Goal: Task Accomplishment & Management: Manage account settings

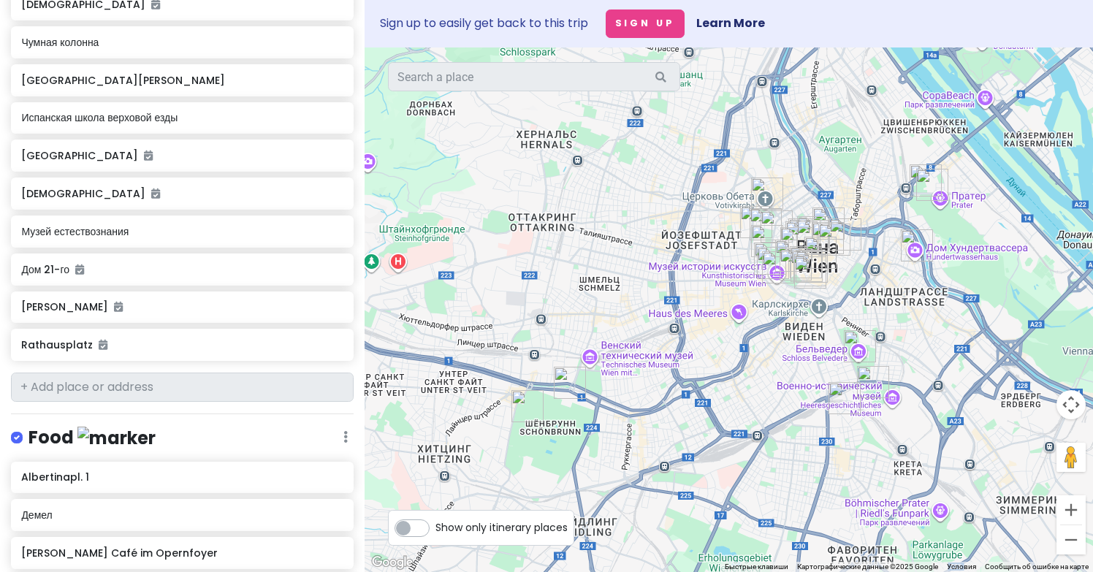
scroll to position [950, 0]
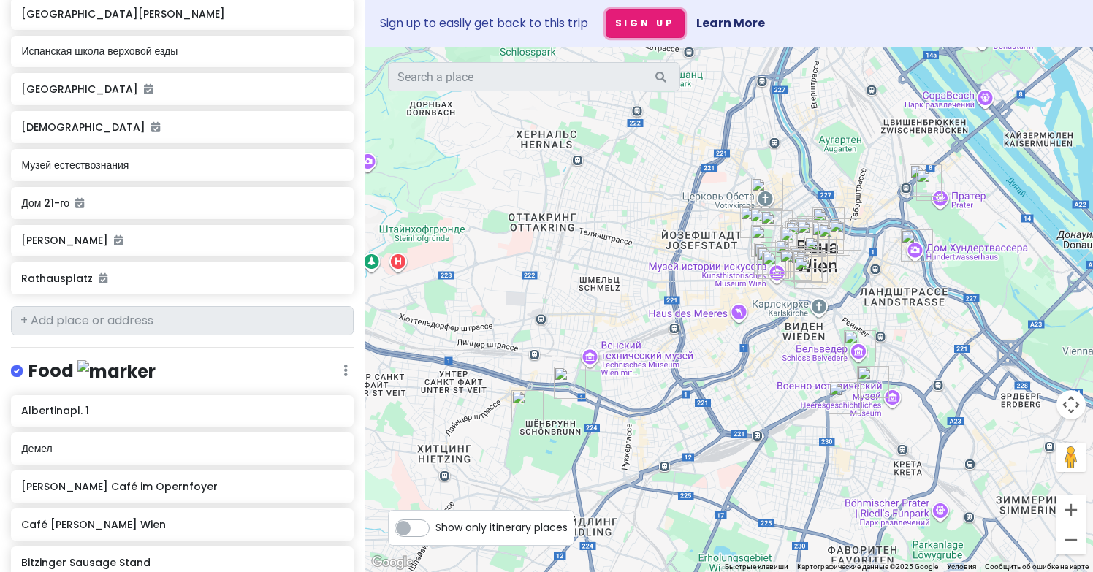
click at [640, 26] on button "Sign Up" at bounding box center [644, 23] width 79 height 28
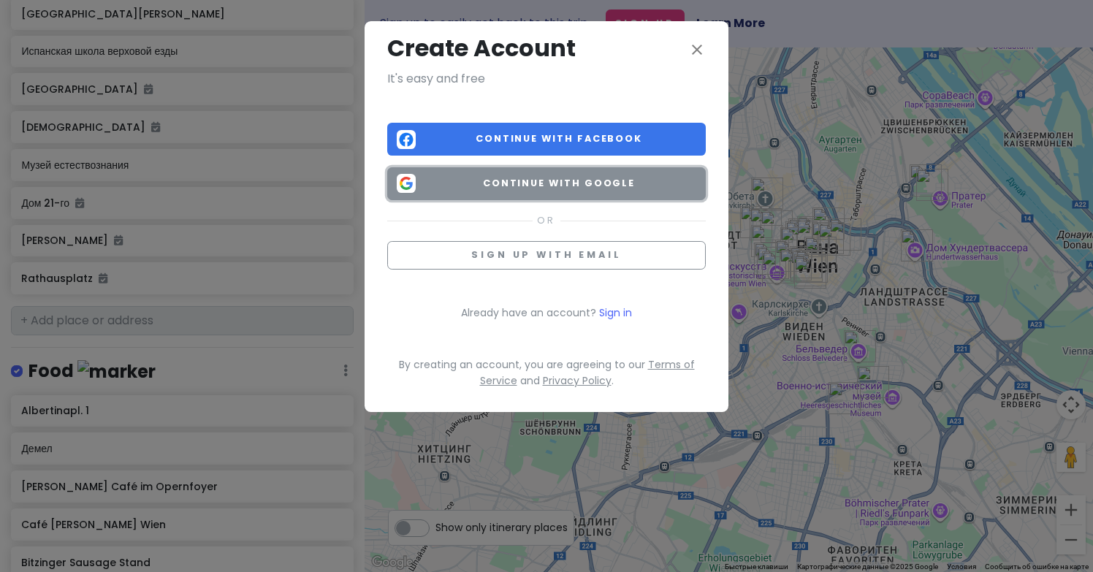
click at [582, 179] on span "Continue with Google" at bounding box center [558, 183] width 275 height 15
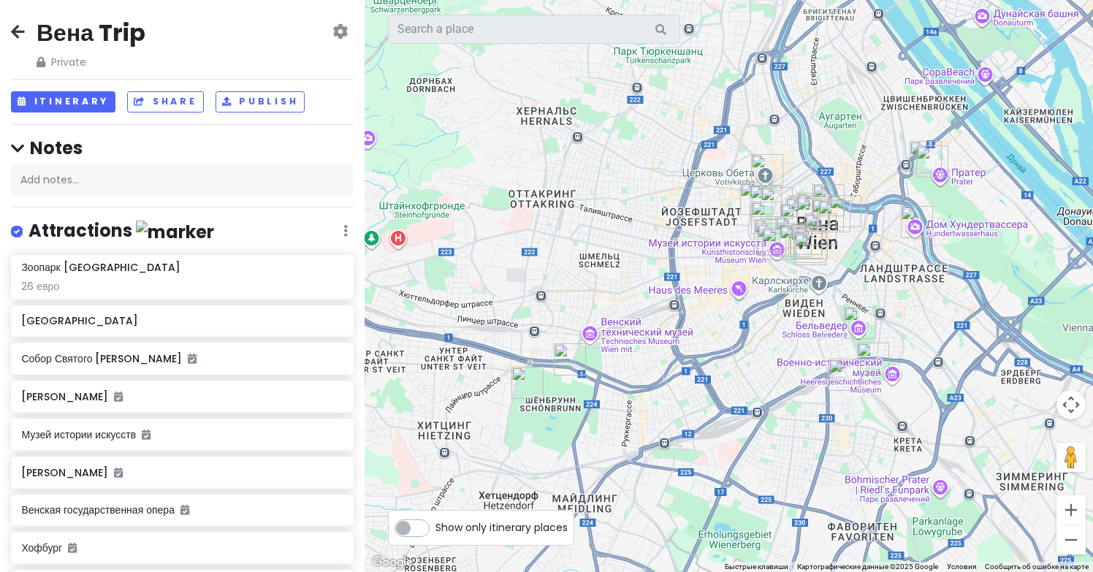
click at [343, 34] on icon at bounding box center [339, 32] width 15 height 12
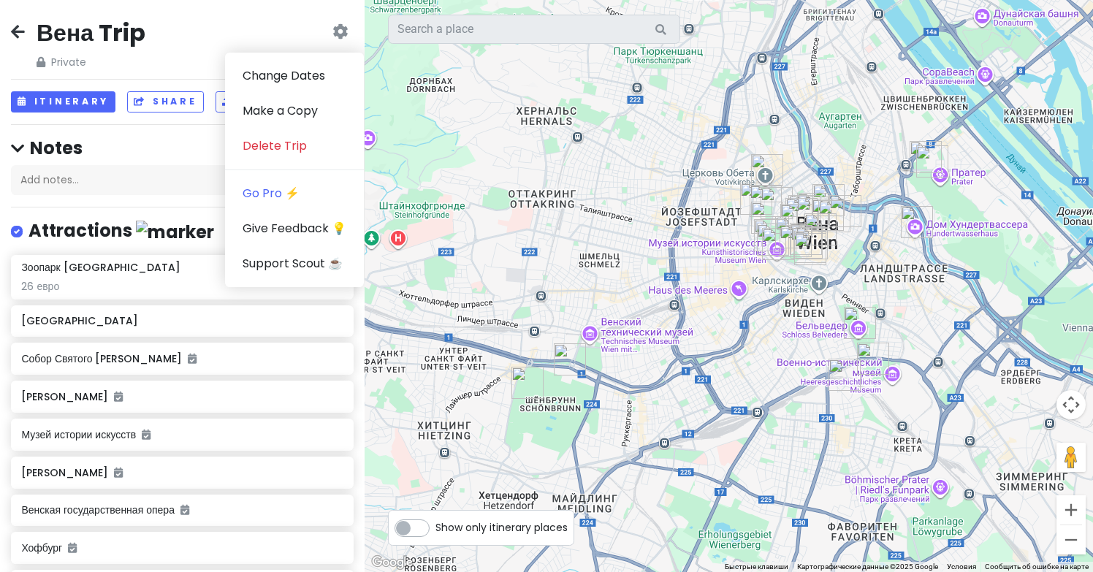
click at [202, 232] on div "Attractions Edit Reorder Delete List" at bounding box center [182, 234] width 343 height 30
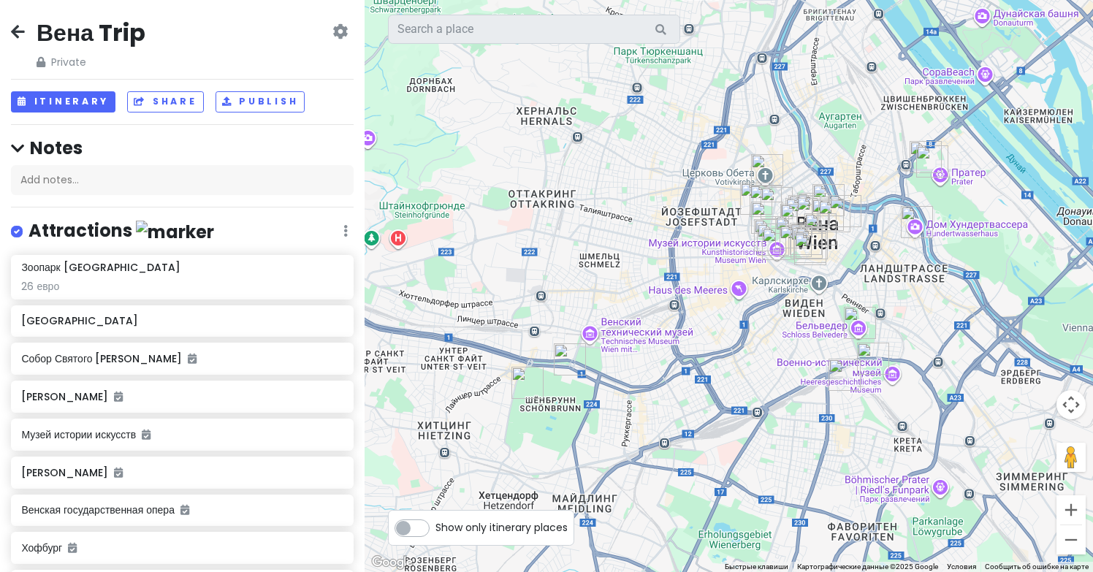
click at [22, 28] on icon at bounding box center [18, 32] width 14 height 12
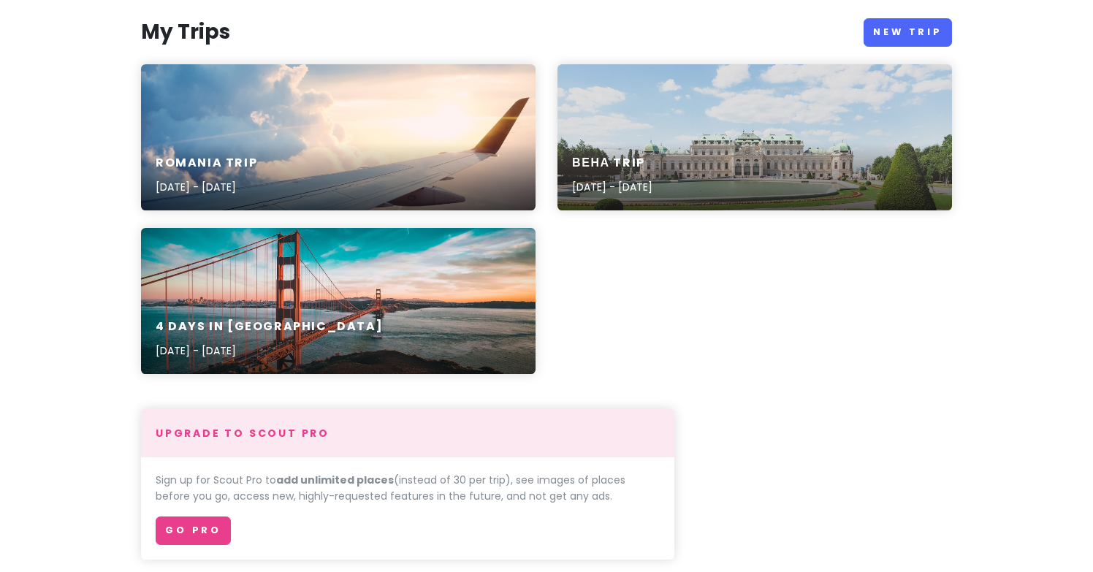
scroll to position [42, 0]
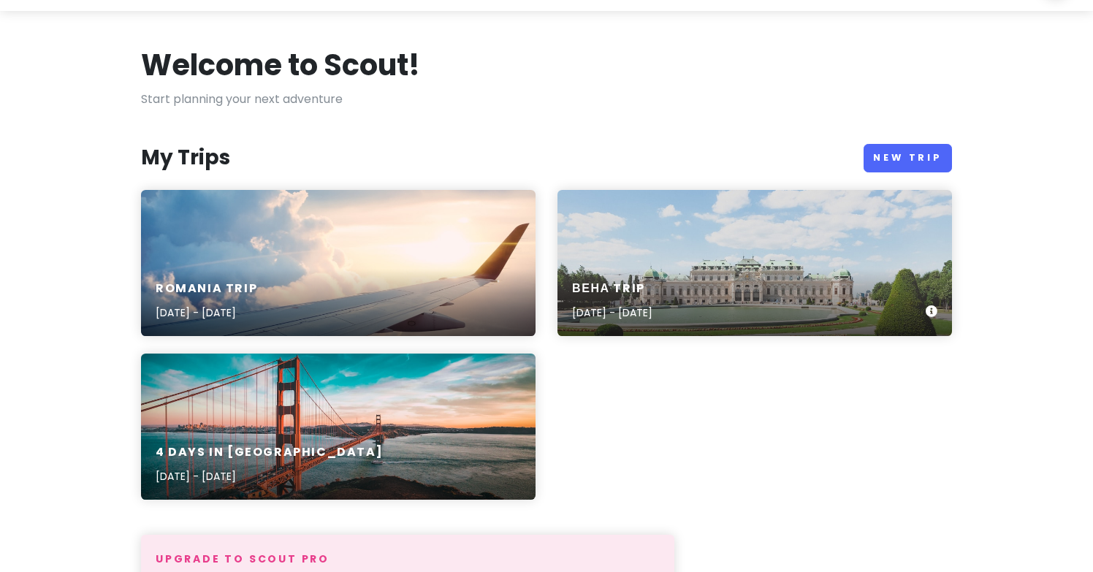
click at [677, 256] on div "Вена Trip Mar 25, 2023 - Mar 26, 2023" at bounding box center [754, 263] width 394 height 146
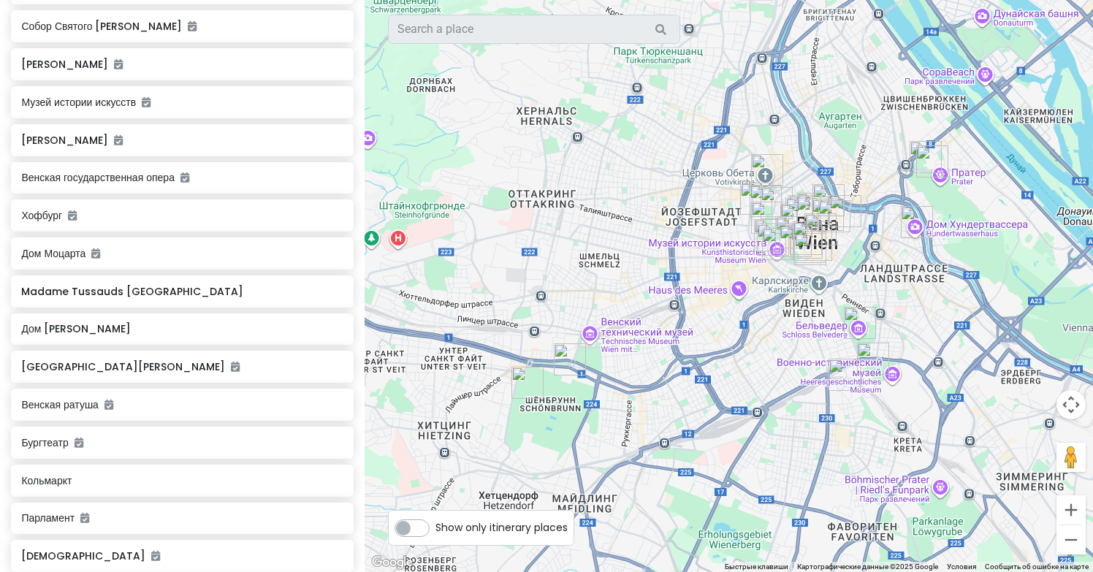
scroll to position [271, 0]
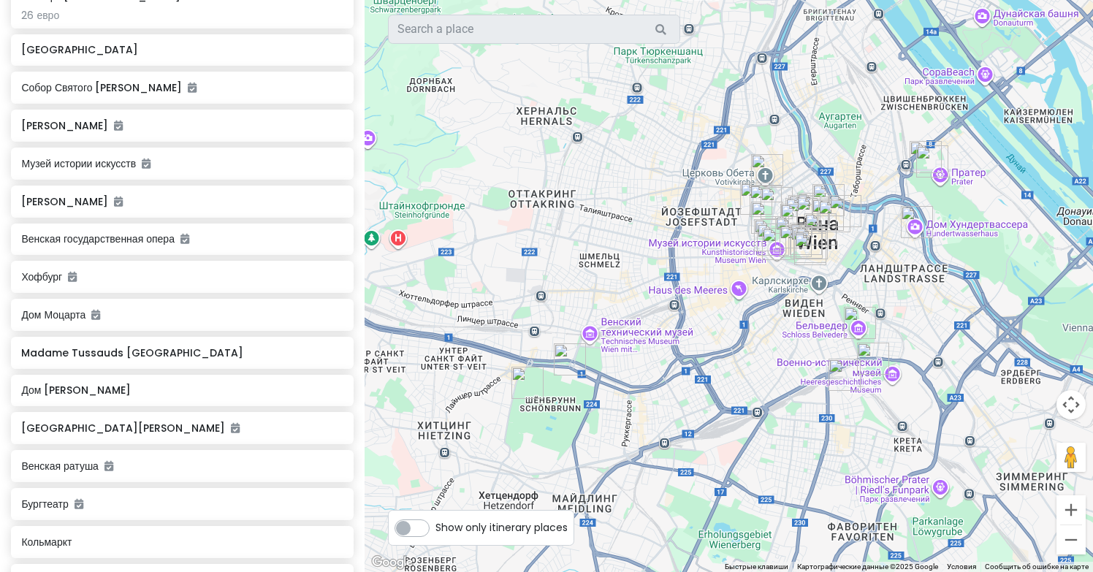
click at [435, 531] on label "Show only itinerary places" at bounding box center [501, 525] width 132 height 18
click at [435, 525] on input "Show only itinerary places" at bounding box center [439, 520] width 9 height 9
click at [435, 531] on label "Show only itinerary places" at bounding box center [501, 525] width 132 height 18
click at [435, 525] on input "Show only itinerary places" at bounding box center [439, 520] width 9 height 9
checkbox input "false"
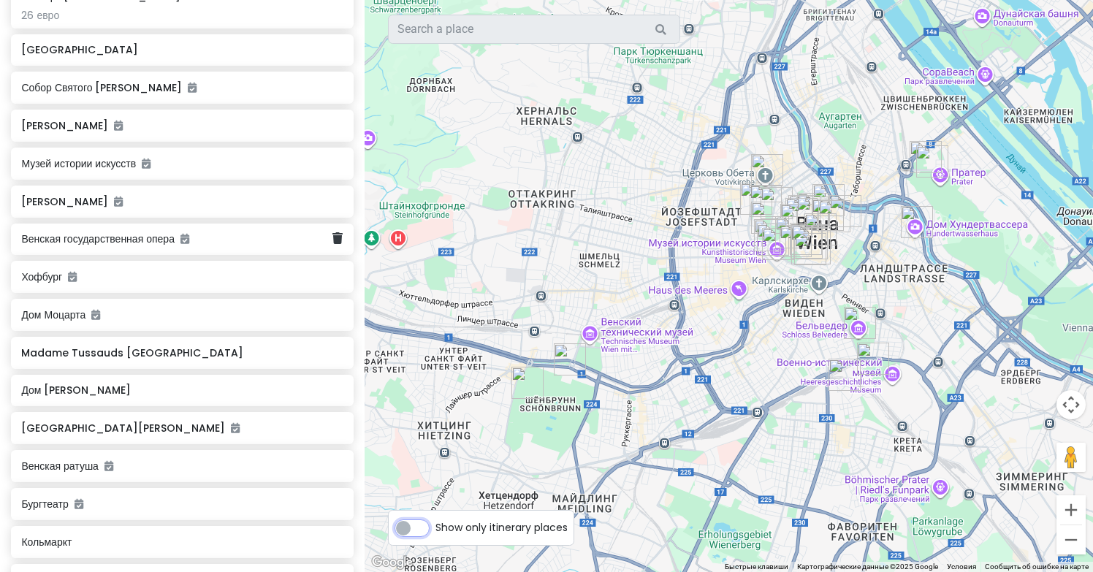
scroll to position [0, 0]
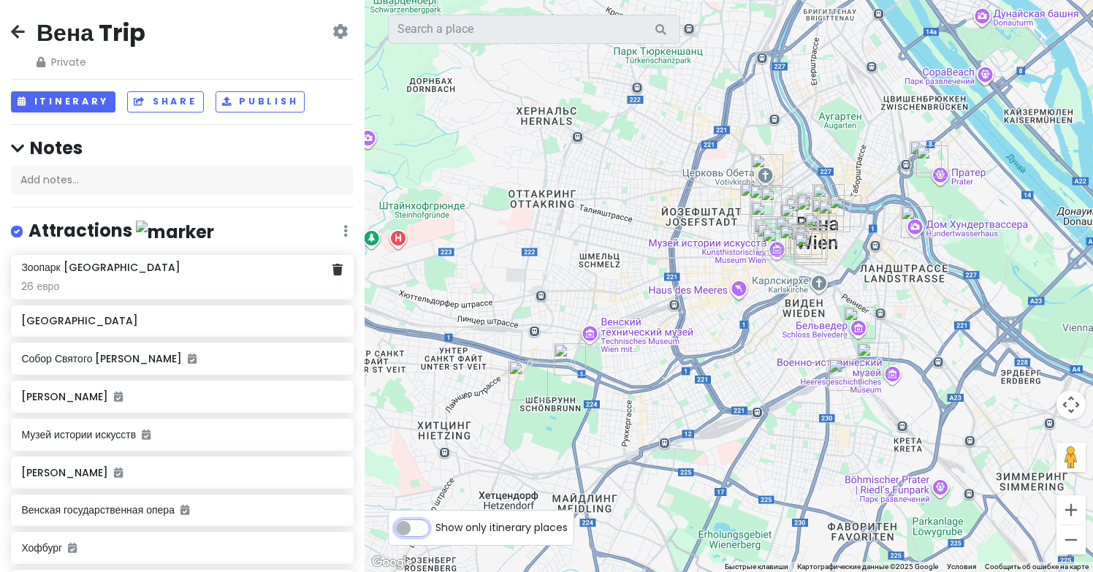
click at [143, 286] on div "26 евро" at bounding box center [181, 286] width 321 height 13
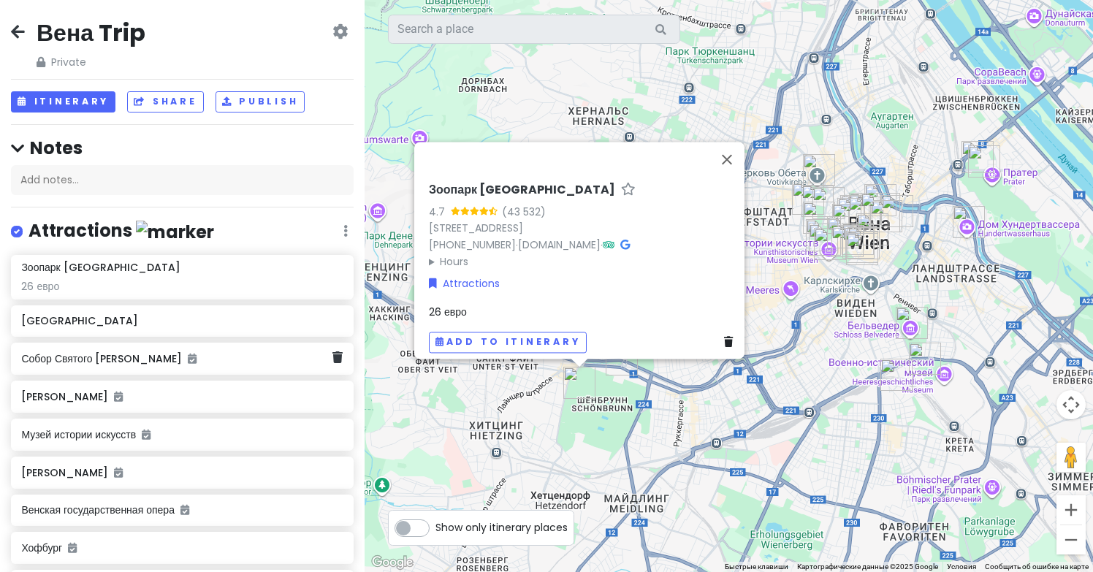
click at [194, 357] on h6 "Собор Святого [PERSON_NAME]" at bounding box center [176, 358] width 311 height 13
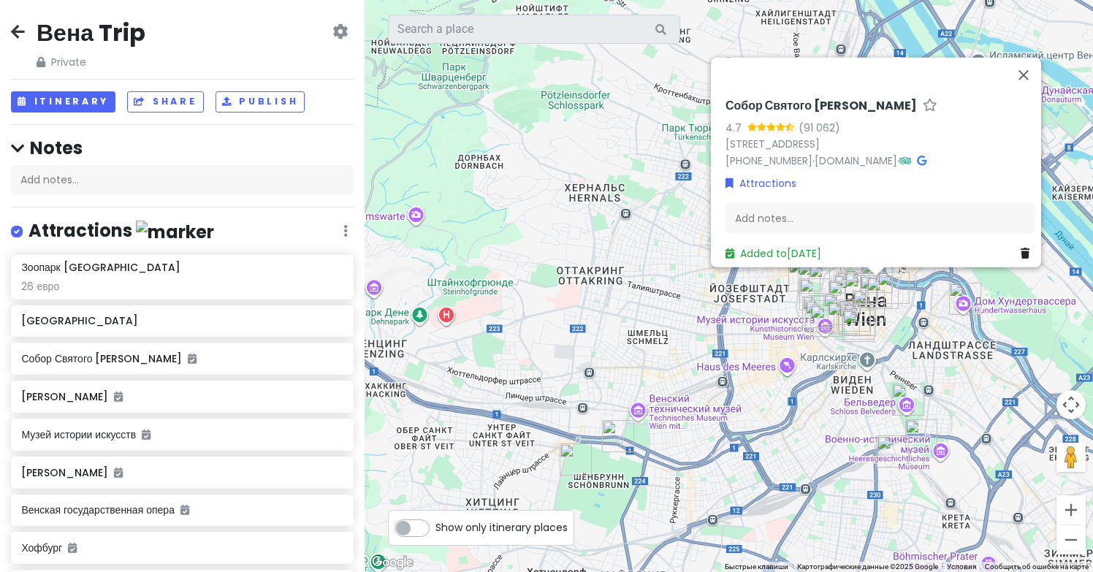
click at [323, 20] on div "Вена Trip Private Change Dates Make a Copy Delete Trip Go Pro ⚡️ Give Feedback …" at bounding box center [182, 44] width 343 height 53
click at [334, 28] on icon at bounding box center [339, 32] width 15 height 12
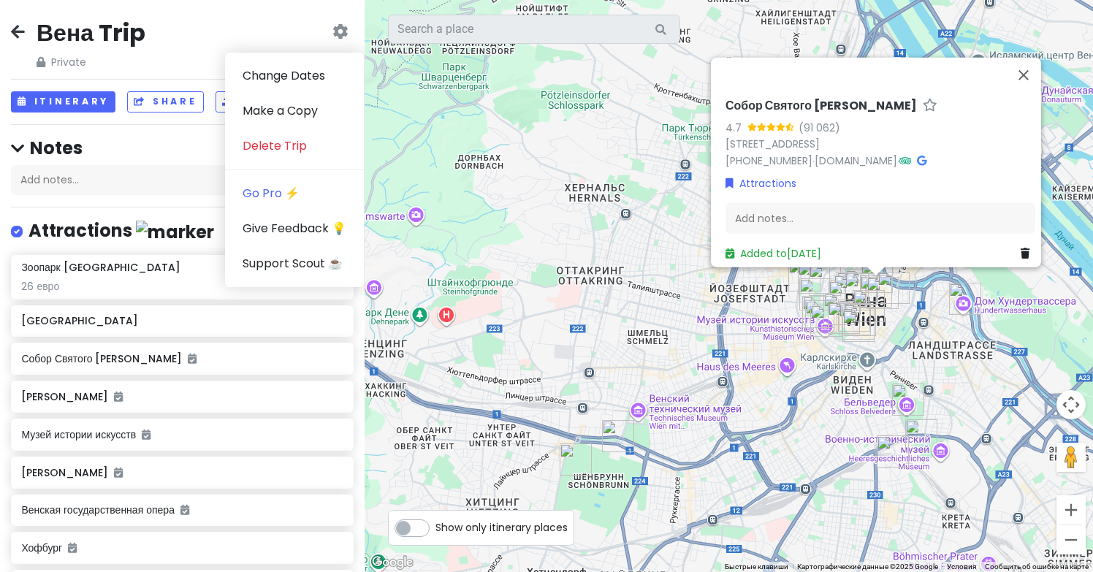
click at [334, 28] on icon at bounding box center [339, 32] width 15 height 12
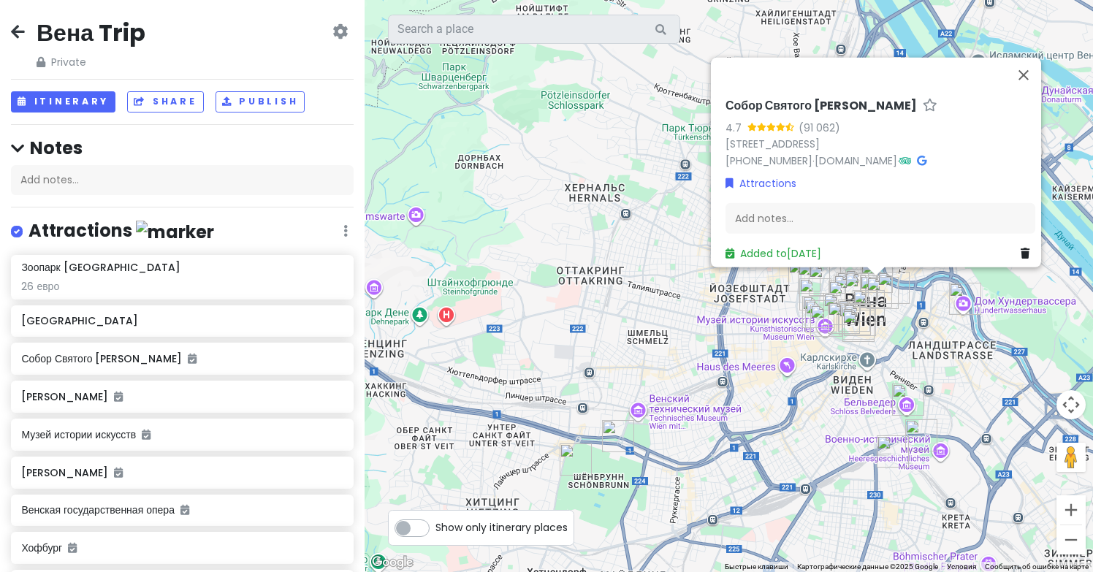
click at [340, 226] on div "Attractions Edit Reorder Delete List" at bounding box center [182, 234] width 343 height 30
click at [338, 227] on div "Attractions Edit Reorder Delete List" at bounding box center [182, 234] width 343 height 30
click at [343, 229] on icon at bounding box center [345, 231] width 4 height 12
click at [231, 228] on div "Attractions Edit Reorder Delete List" at bounding box center [182, 234] width 343 height 30
click at [66, 108] on button "Itinerary" at bounding box center [63, 101] width 104 height 21
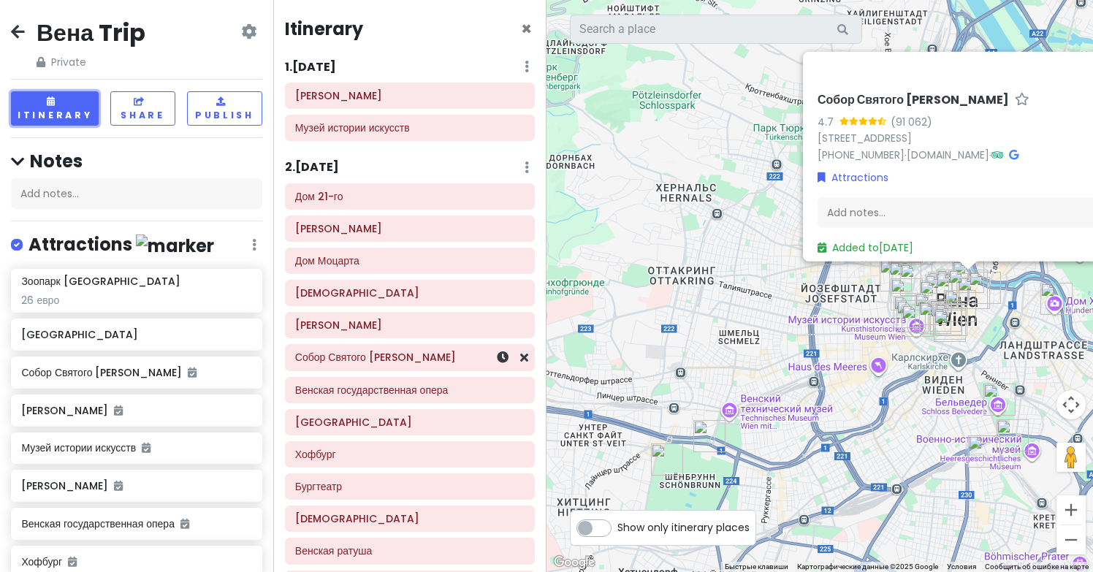
scroll to position [143, 0]
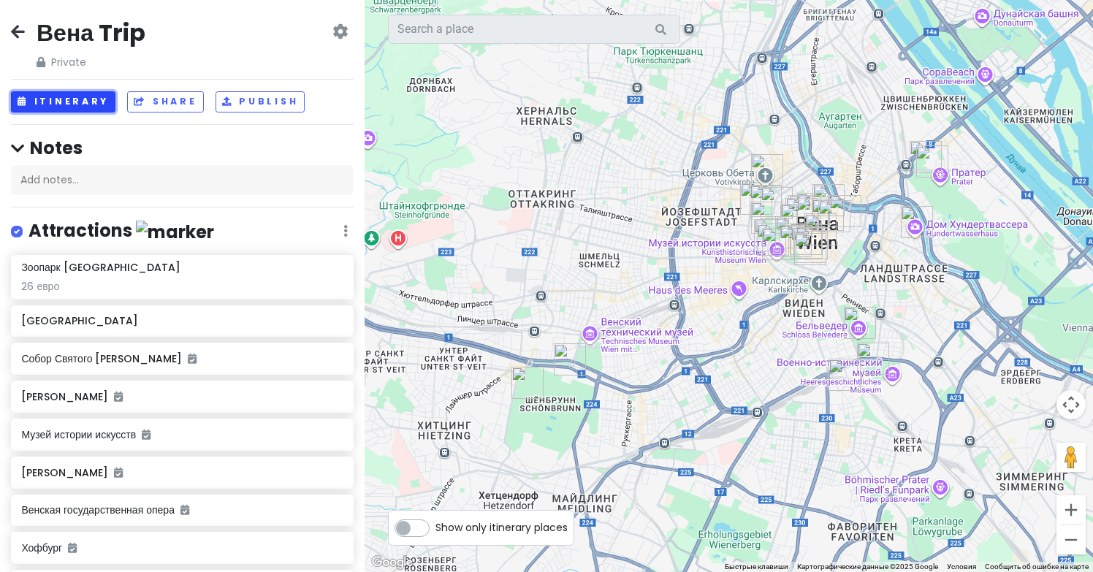
click at [73, 103] on button "Itinerary" at bounding box center [63, 101] width 104 height 21
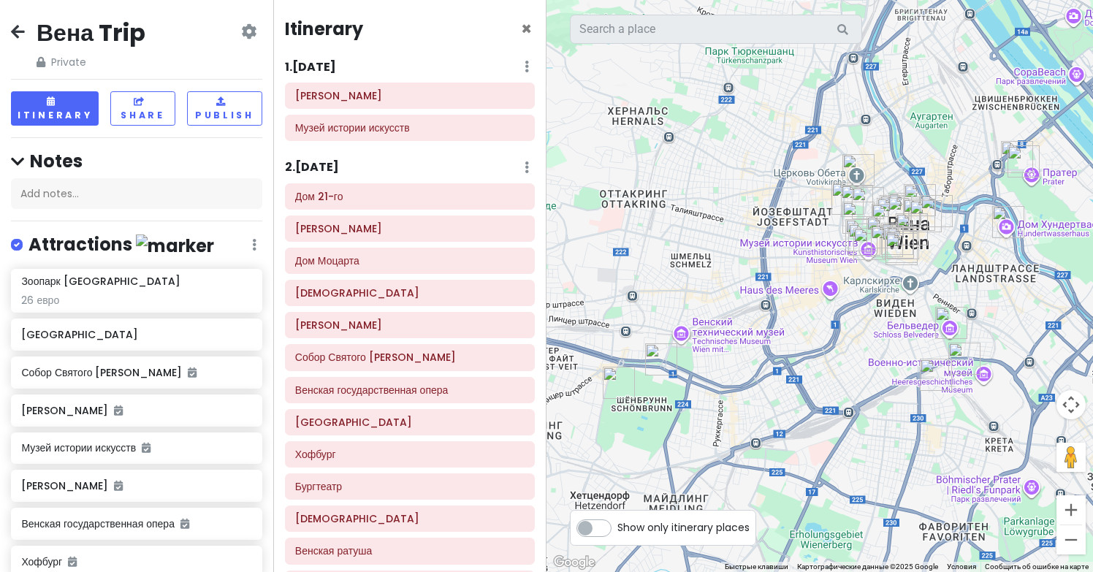
click at [364, 163] on div "2 . Sun 3/26 Add Day Notes Delete Day" at bounding box center [410, 170] width 250 height 25
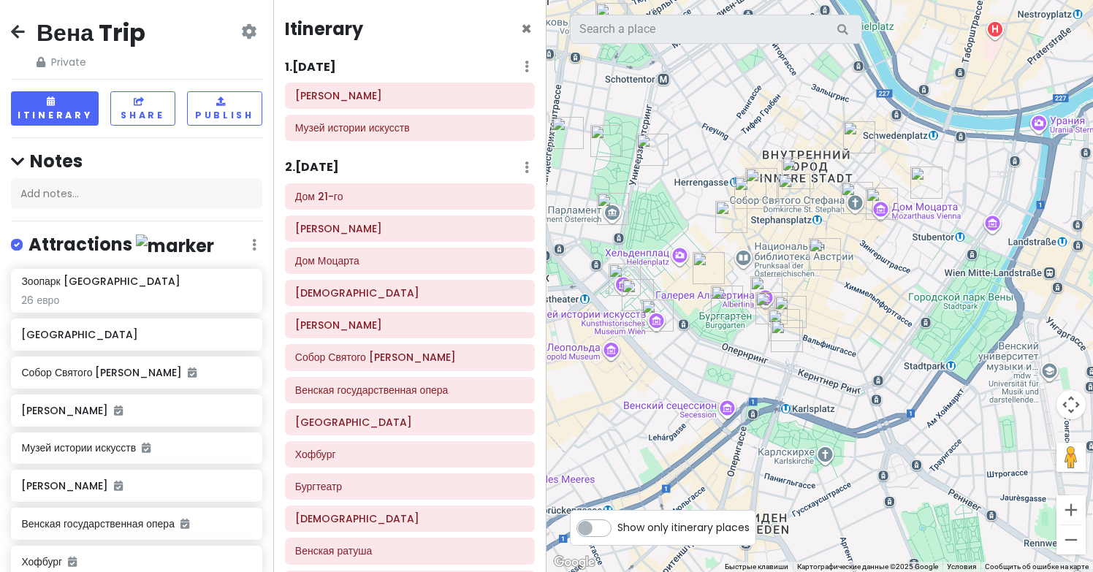
drag, startPoint x: 895, startPoint y: 223, endPoint x: 899, endPoint y: 350, distance: 127.1
click at [899, 350] on div at bounding box center [819, 286] width 546 height 572
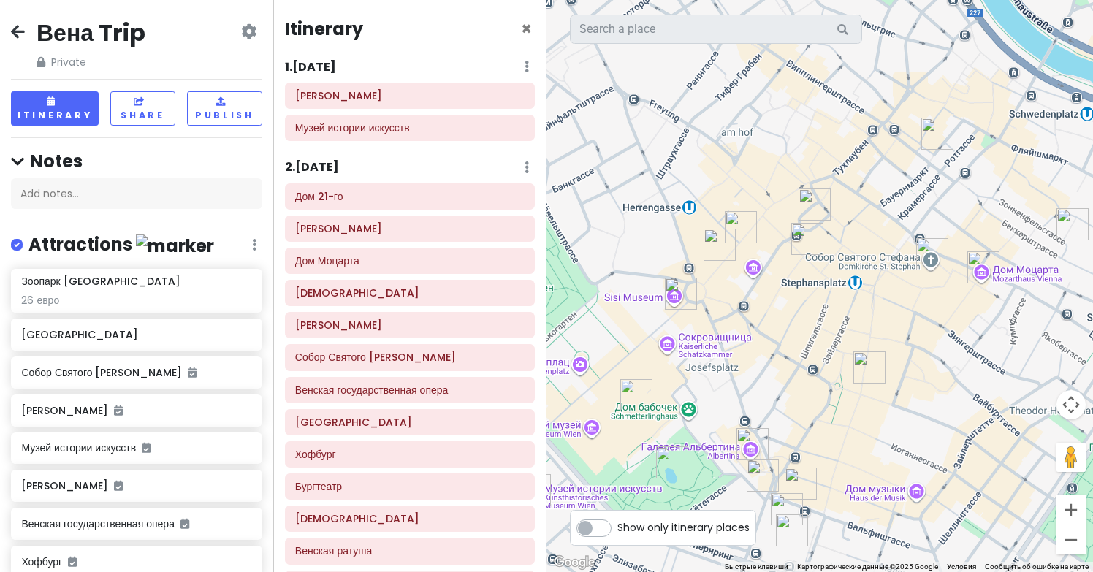
click at [806, 238] on img "Чумная колонна" at bounding box center [807, 239] width 32 height 32
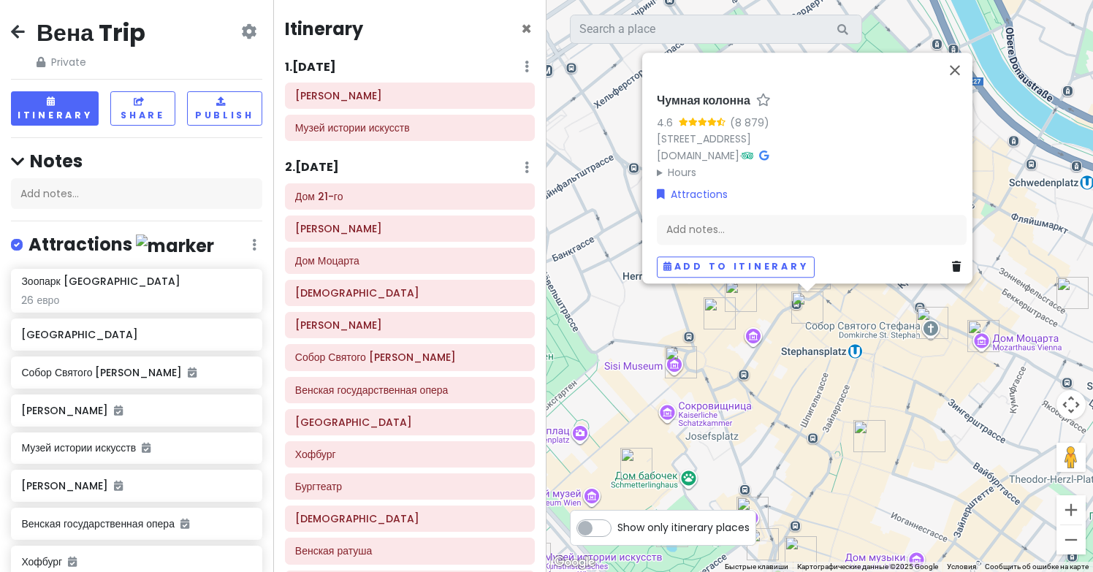
click at [737, 298] on img "Кольмаркт" at bounding box center [740, 296] width 32 height 32
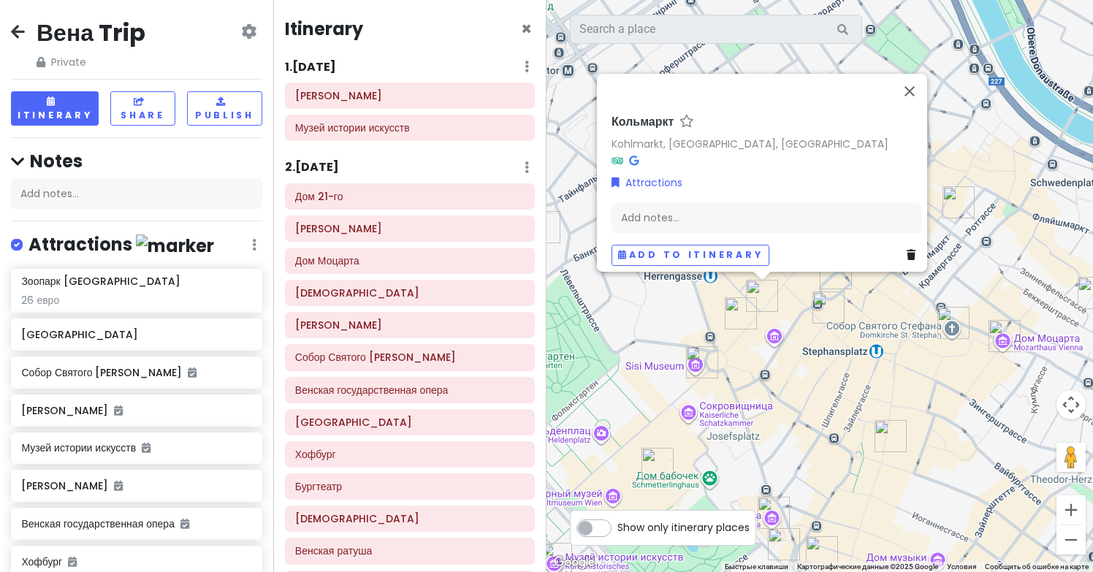
click at [695, 363] on img "Испанская школа верховой езды" at bounding box center [702, 362] width 32 height 32
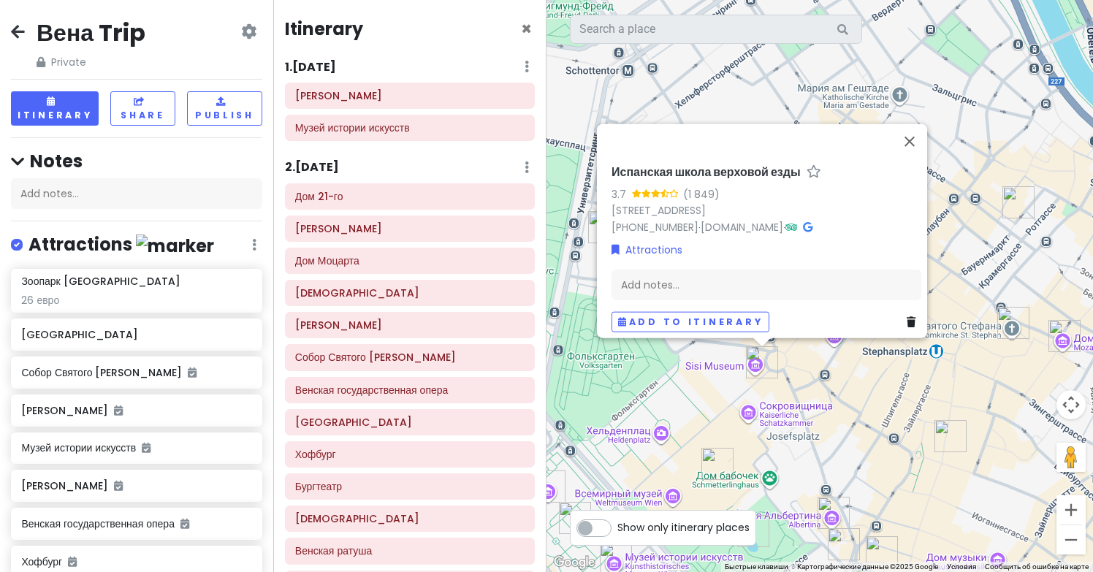
click at [835, 548] on img "Bitzinger Sausage Stand" at bounding box center [843, 544] width 32 height 32
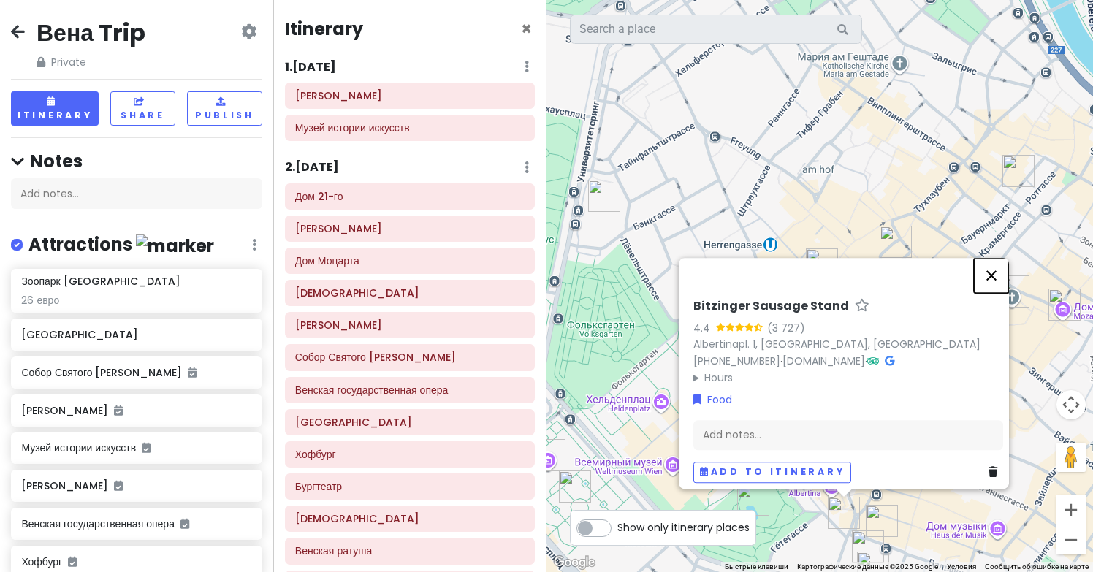
click at [994, 261] on button "Закрыть" at bounding box center [991, 275] width 35 height 35
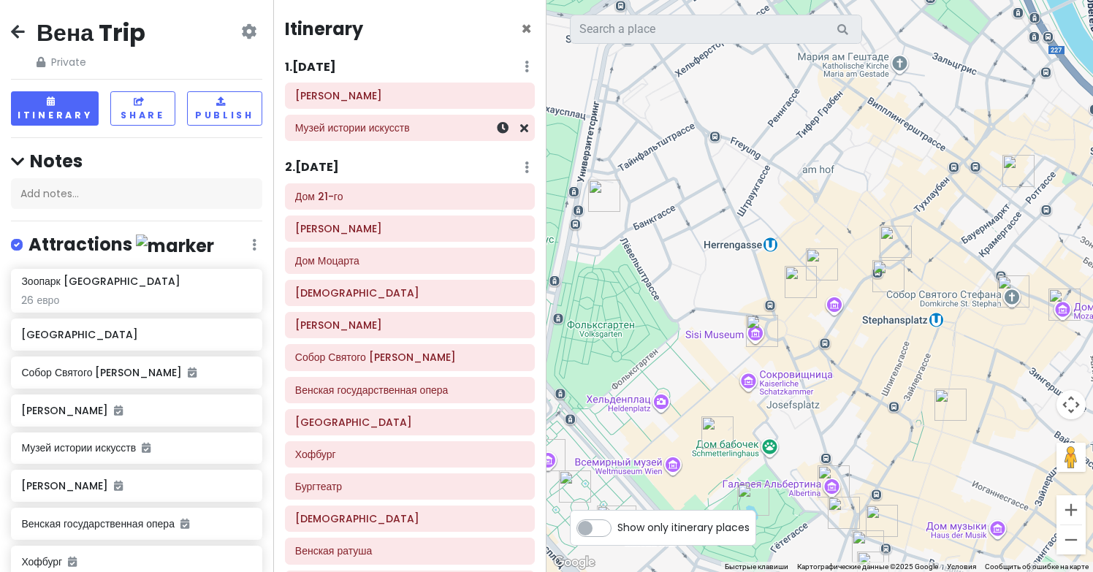
click at [355, 130] on h6 "Музей истории искусств" at bounding box center [409, 127] width 229 height 13
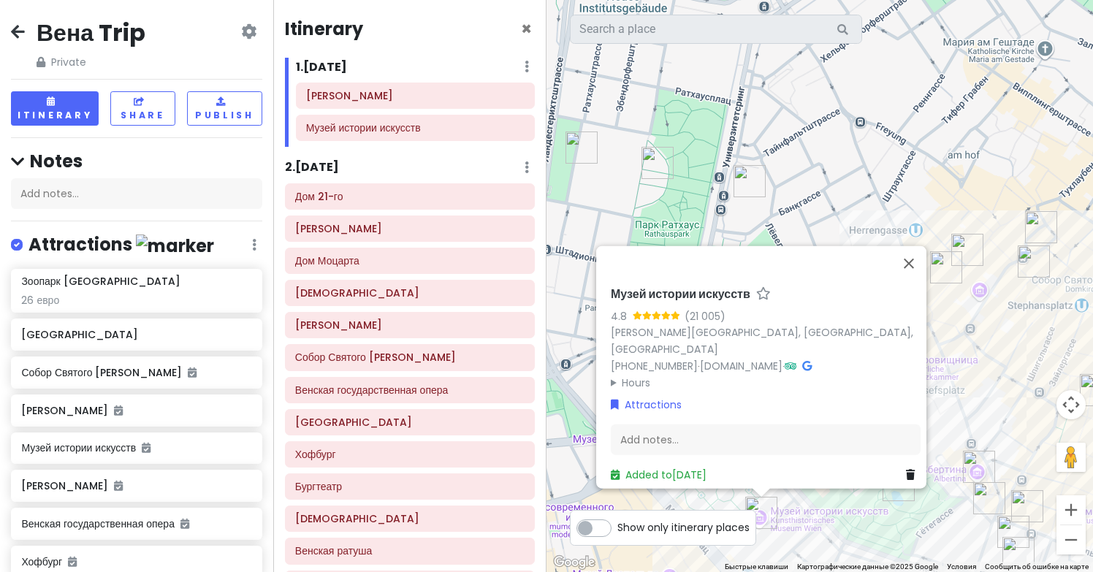
click at [755, 508] on img "Музей истории искусств" at bounding box center [761, 513] width 32 height 32
